Goal: Task Accomplishment & Management: Manage account settings

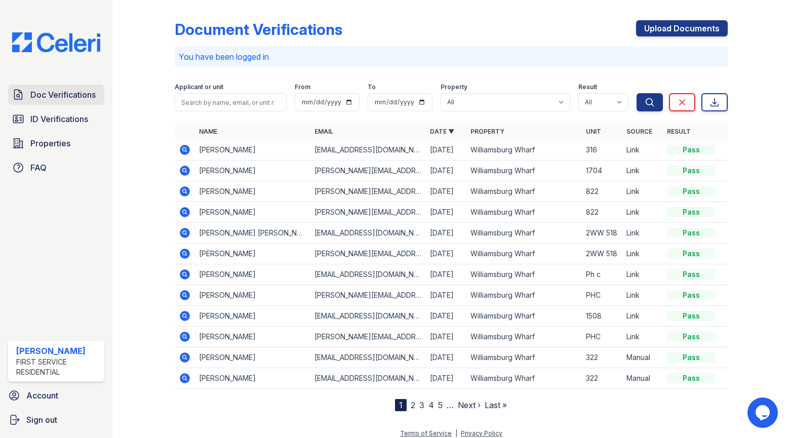
click at [72, 94] on span "Doc Verifications" at bounding box center [62, 95] width 65 height 12
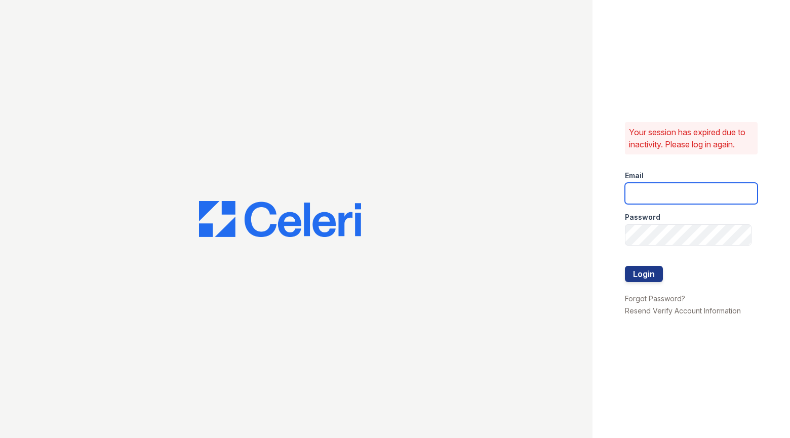
type input "[PERSON_NAME][EMAIL_ADDRESS][PERSON_NAME][PERSON_NAME][DOMAIN_NAME]"
click at [636, 268] on button "Login" at bounding box center [644, 274] width 38 height 16
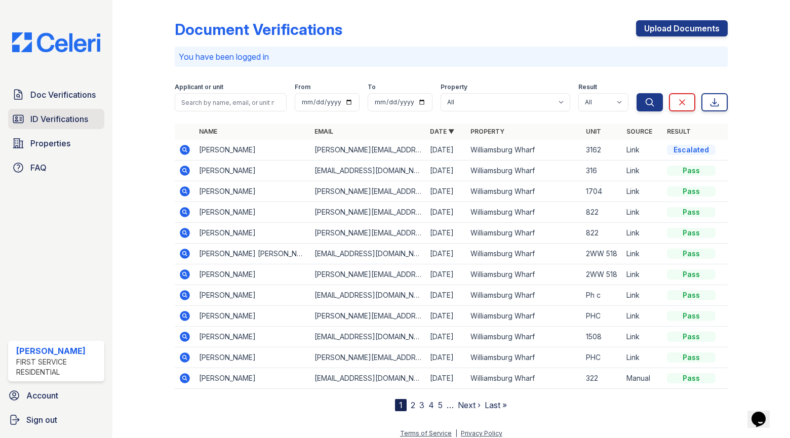
click at [69, 121] on span "ID Verifications" at bounding box center [59, 119] width 58 height 12
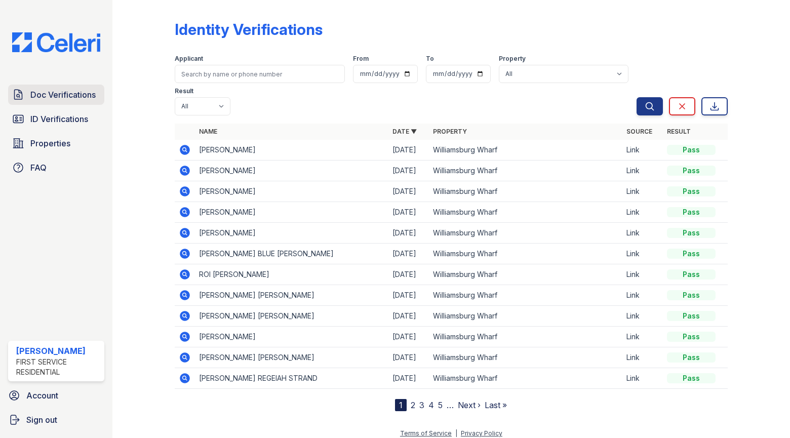
click at [62, 99] on span "Doc Verifications" at bounding box center [62, 95] width 65 height 12
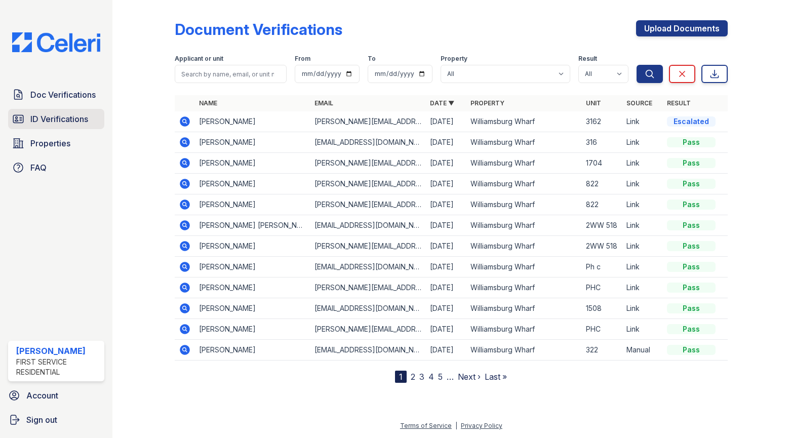
click at [51, 111] on link "ID Verifications" at bounding box center [56, 119] width 96 height 20
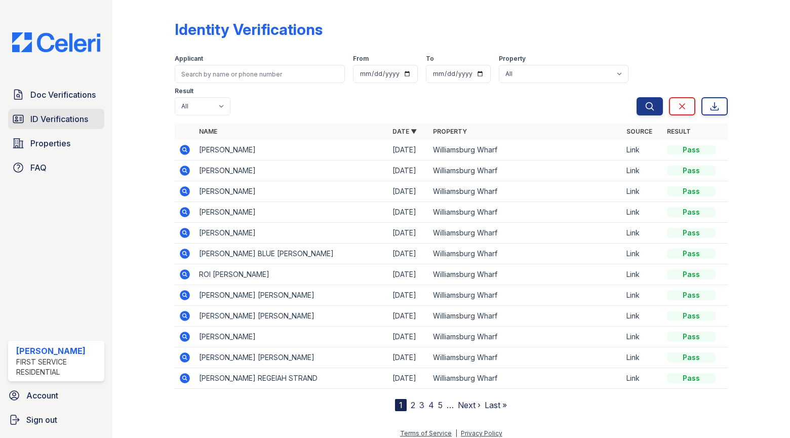
click at [77, 115] on span "ID Verifications" at bounding box center [59, 119] width 58 height 12
click at [68, 85] on link "Doc Verifications" at bounding box center [56, 95] width 96 height 20
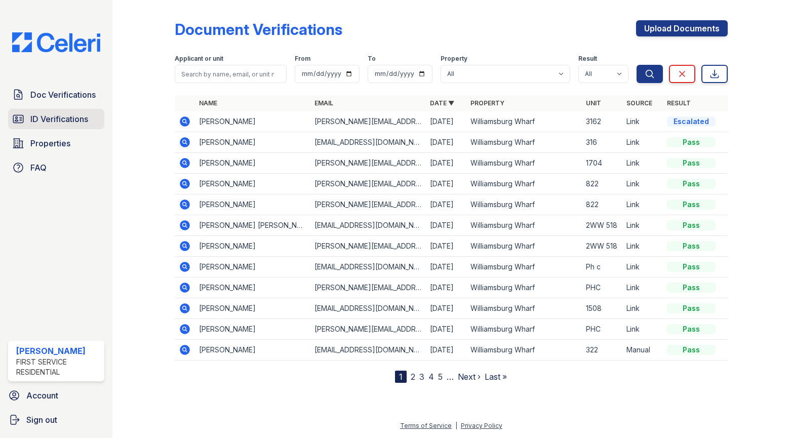
click at [52, 115] on span "ID Verifications" at bounding box center [59, 119] width 58 height 12
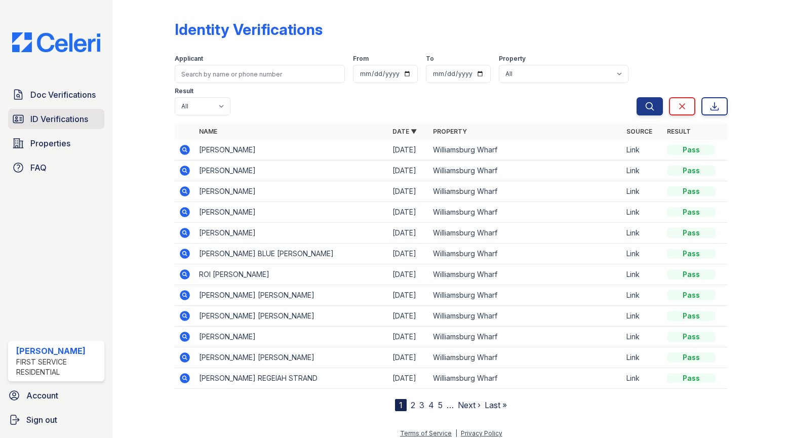
click at [64, 119] on span "ID Verifications" at bounding box center [59, 119] width 58 height 12
